Goal: Obtain resource: Download file/media

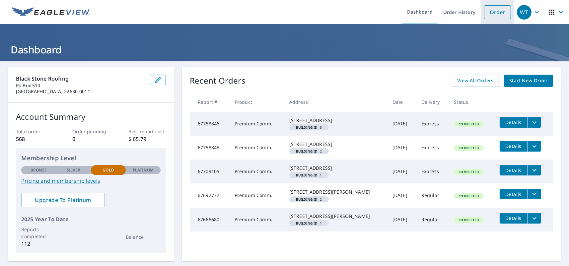
click at [485, 18] on link "Order" at bounding box center [497, 12] width 27 height 14
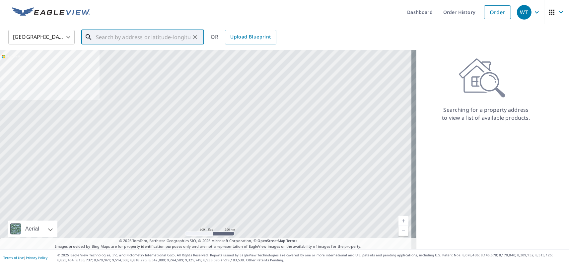
click at [170, 41] on input "text" at bounding box center [143, 37] width 95 height 19
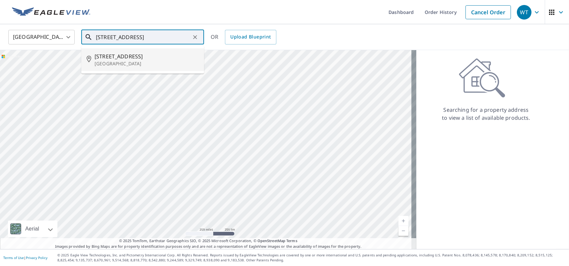
click at [145, 62] on p "[GEOGRAPHIC_DATA]" at bounding box center [147, 63] width 104 height 7
type input "[STREET_ADDRESS][PERSON_NAME]"
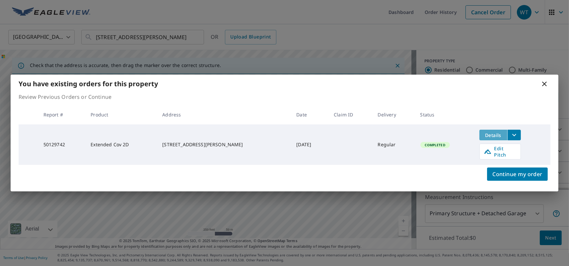
click at [488, 138] on span "Details" at bounding box center [493, 135] width 20 height 6
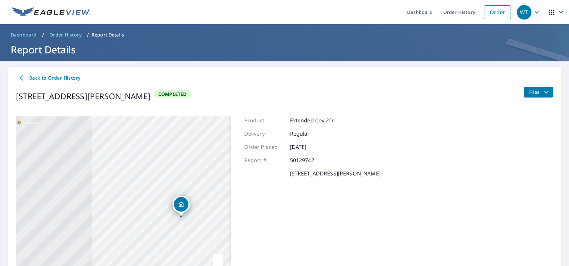
drag, startPoint x: 97, startPoint y: 201, endPoint x: 206, endPoint y: 182, distance: 110.7
click at [206, 182] on div "[STREET_ADDRESS][PERSON_NAME]" at bounding box center [123, 199] width 215 height 166
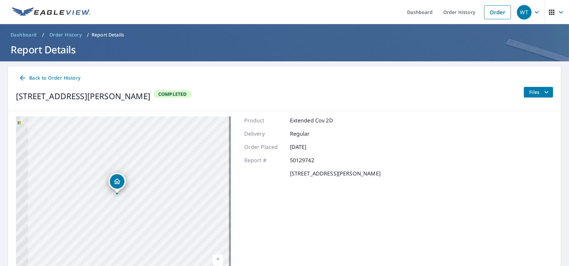
drag, startPoint x: 193, startPoint y: 173, endPoint x: 267, endPoint y: 19, distance: 171.5
click at [132, 147] on div "[STREET_ADDRESS][PERSON_NAME]" at bounding box center [123, 199] width 215 height 166
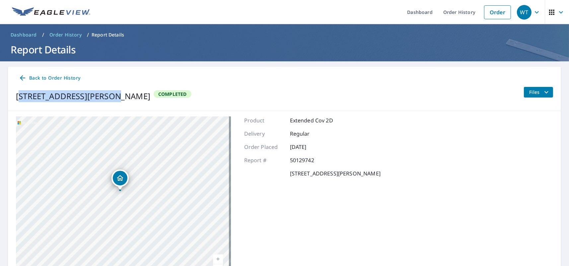
drag, startPoint x: 19, startPoint y: 95, endPoint x: 109, endPoint y: 92, distance: 89.6
click at [108, 93] on div "[STREET_ADDRESS][PERSON_NAME]" at bounding box center [83, 96] width 134 height 12
click at [150, 99] on div "[STREET_ADDRESS][PERSON_NAME]" at bounding box center [83, 96] width 134 height 12
drag, startPoint x: 17, startPoint y: 96, endPoint x: 153, endPoint y: 98, distance: 135.3
click at [150, 98] on div "[STREET_ADDRESS][PERSON_NAME]" at bounding box center [83, 96] width 134 height 12
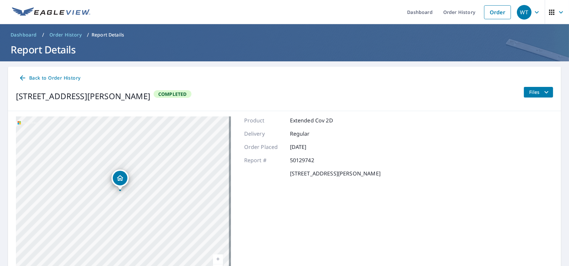
copy div "[STREET_ADDRESS][PERSON_NAME]"
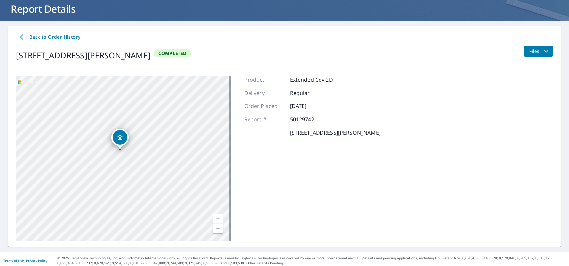
scroll to position [43, 0]
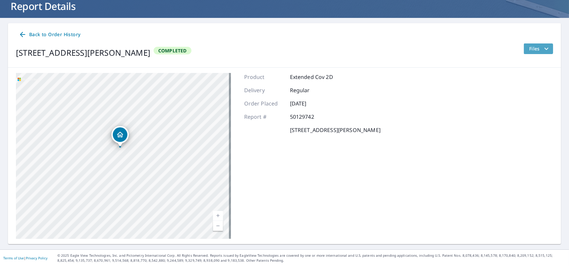
click at [542, 51] on icon "filesDropdownBtn-50129742" at bounding box center [546, 49] width 8 height 8
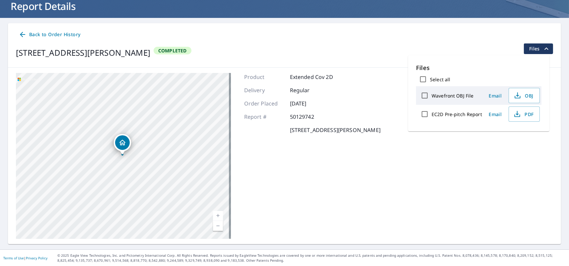
click at [426, 93] on input "Wavefront OBJ File" at bounding box center [425, 96] width 14 height 14
checkbox input "true"
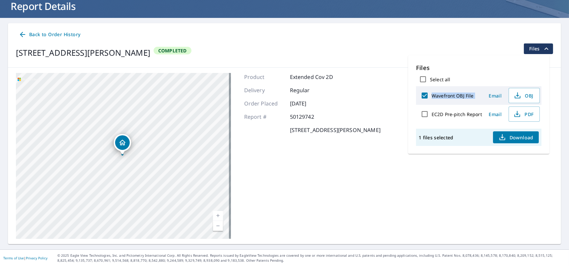
click at [423, 104] on div "Files Select all Wavefront OBJ File Email OBJ EC2D Pre-pitch Report Email PDF" at bounding box center [478, 93] width 125 height 60
click at [425, 112] on input "EC2D Pre-pitch Report" at bounding box center [425, 114] width 14 height 14
checkbox input "true"
click at [425, 112] on input "EC2D Pre-pitch Report" at bounding box center [425, 114] width 14 height 14
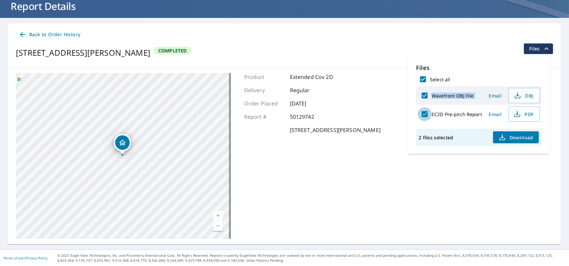
checkbox input "false"
click at [493, 93] on span "Email" at bounding box center [495, 96] width 16 height 6
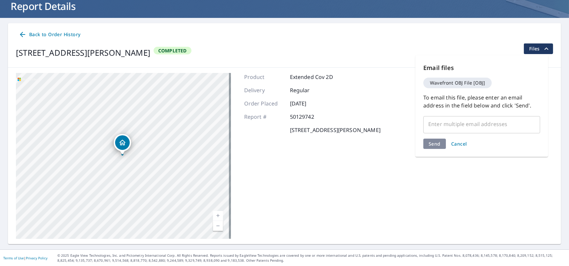
click at [486, 128] on input "text" at bounding box center [476, 124] width 101 height 13
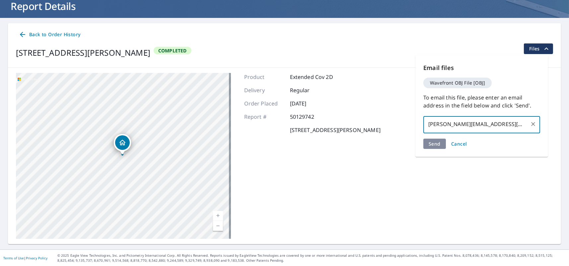
type input "[PERSON_NAME][EMAIL_ADDRESS][DOMAIN_NAME]"
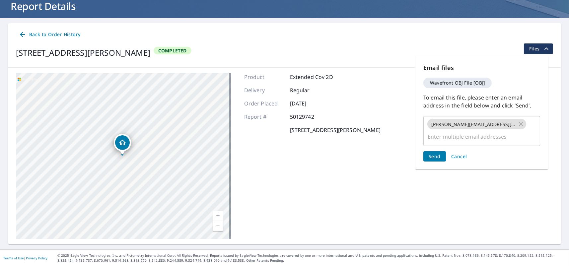
drag, startPoint x: 417, startPoint y: 138, endPoint x: 431, endPoint y: 142, distance: 15.1
click at [418, 138] on div "Email files Wavefront OBJ File [OBJ] To email this file, please enter an email …" at bounding box center [481, 112] width 133 height 114
click at [431, 153] on span "Send" at bounding box center [434, 156] width 12 height 6
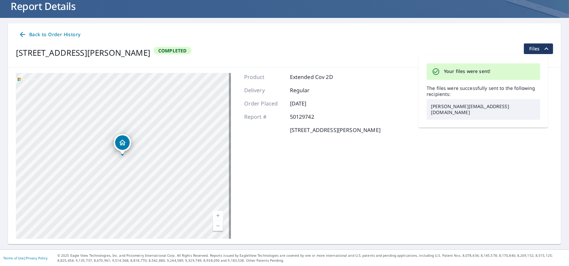
click at [542, 47] on icon "filesDropdownBtn-50129742" at bounding box center [546, 49] width 8 height 8
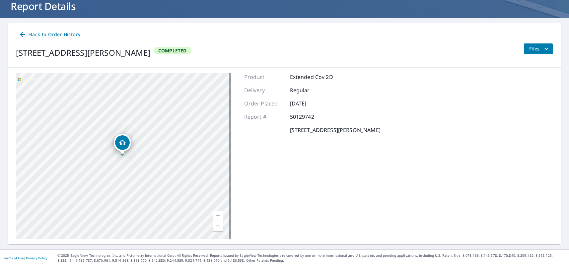
click at [542, 47] on icon "filesDropdownBtn-50129742" at bounding box center [546, 49] width 8 height 8
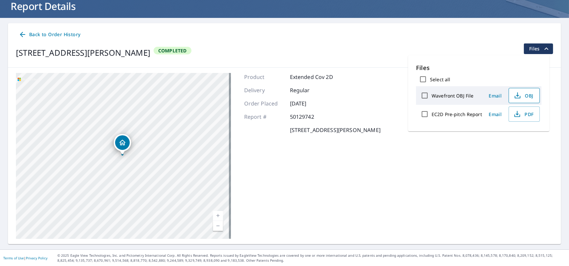
click at [520, 98] on icon "button" at bounding box center [517, 96] width 8 height 8
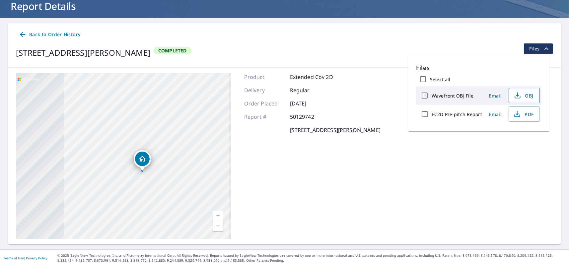
drag, startPoint x: 130, startPoint y: 164, endPoint x: 211, endPoint y: 186, distance: 83.9
click at [211, 186] on div "[STREET_ADDRESS][PERSON_NAME]" at bounding box center [123, 156] width 215 height 166
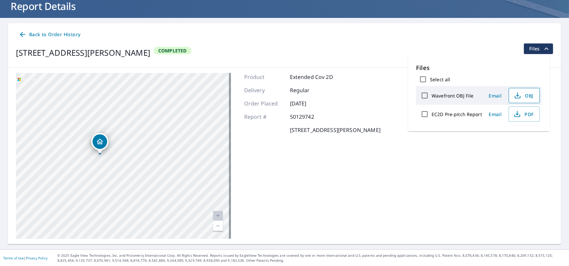
drag, startPoint x: 183, startPoint y: 159, endPoint x: 188, endPoint y: 144, distance: 15.9
click at [188, 144] on div "[STREET_ADDRESS][PERSON_NAME]" at bounding box center [123, 156] width 215 height 166
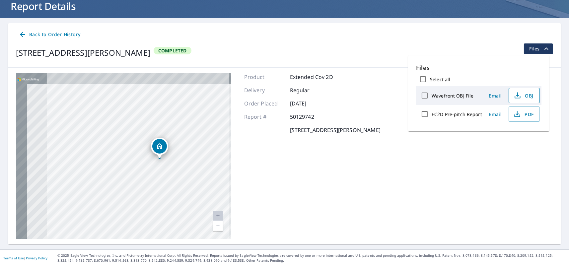
drag, startPoint x: 95, startPoint y: 123, endPoint x: 155, endPoint y: 128, distance: 59.9
click at [155, 128] on div "[STREET_ADDRESS][PERSON_NAME]" at bounding box center [123, 156] width 215 height 166
click at [159, 145] on icon "Dropped pin, building 1, Residential property, 5721 Waterside Dr Berlin, MD 218…" at bounding box center [160, 146] width 8 height 8
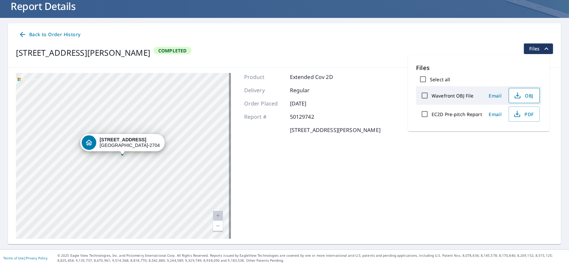
click at [25, 34] on icon at bounding box center [23, 35] width 8 height 8
